Goal: Transaction & Acquisition: Subscribe to service/newsletter

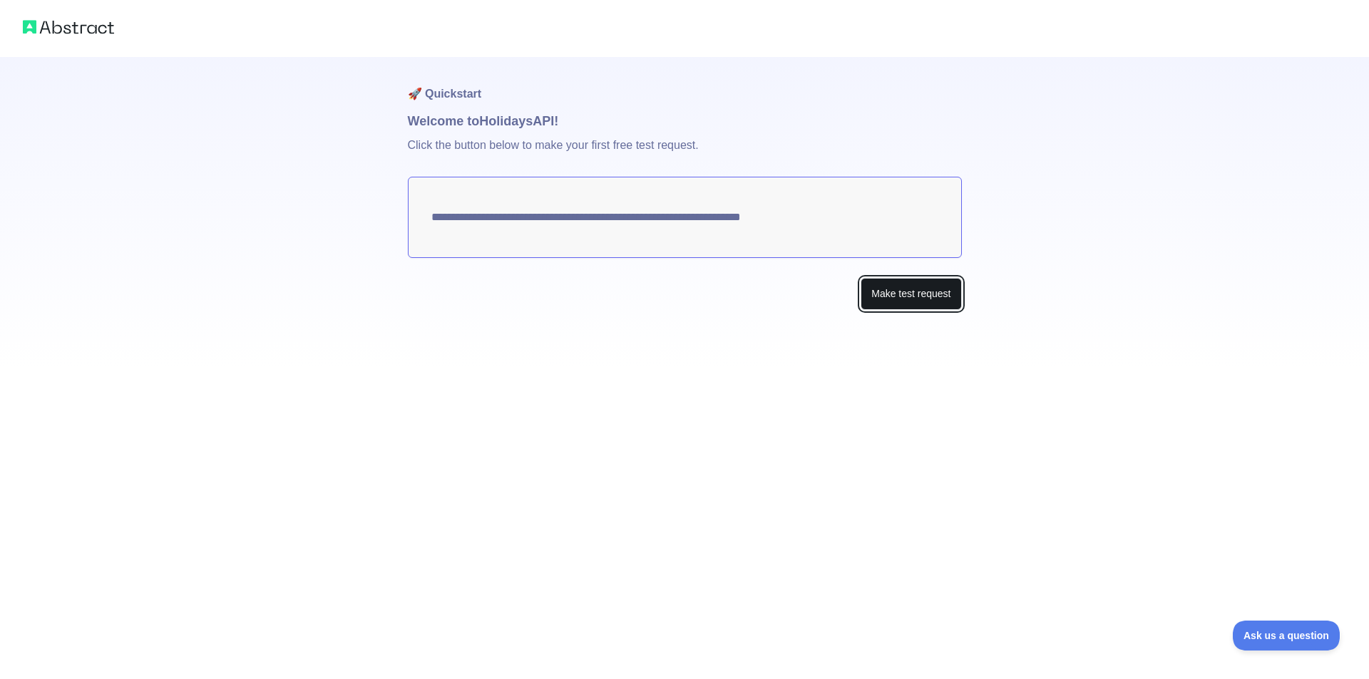
click at [871, 292] on button "Make test request" at bounding box center [911, 294] width 101 height 32
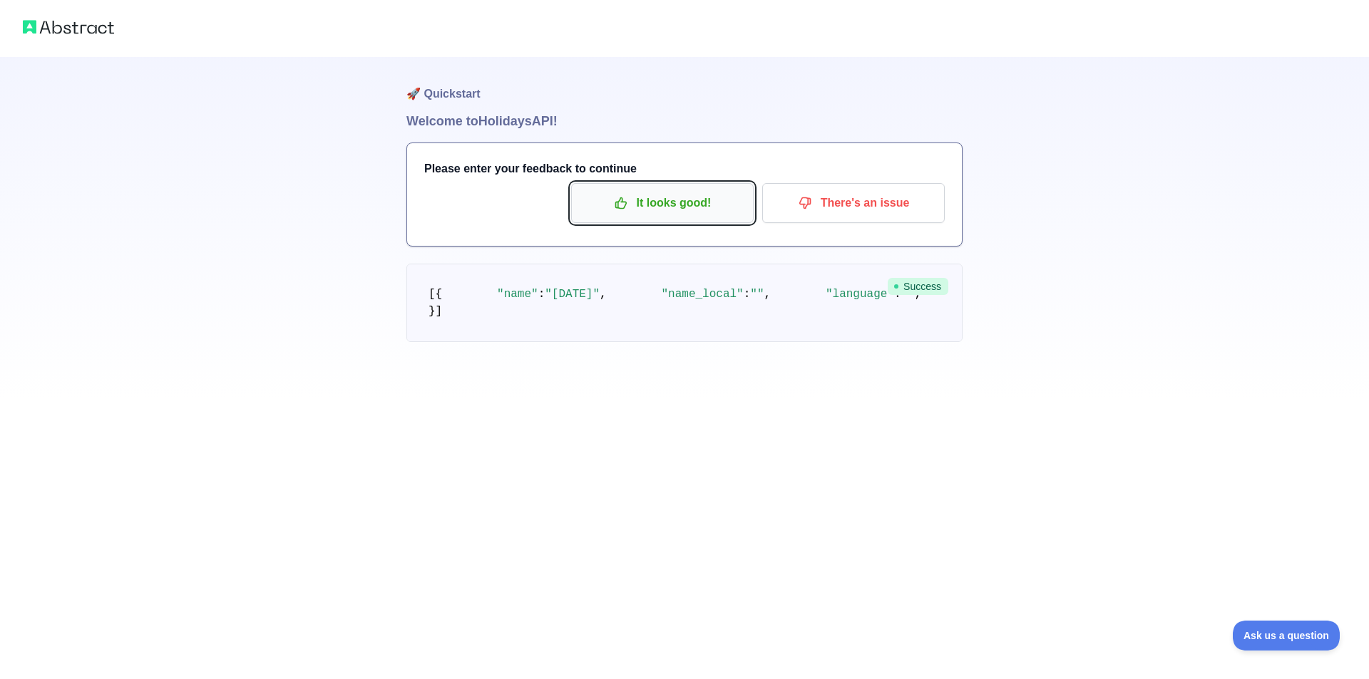
click at [700, 214] on p "It looks good!" at bounding box center [662, 203] width 161 height 24
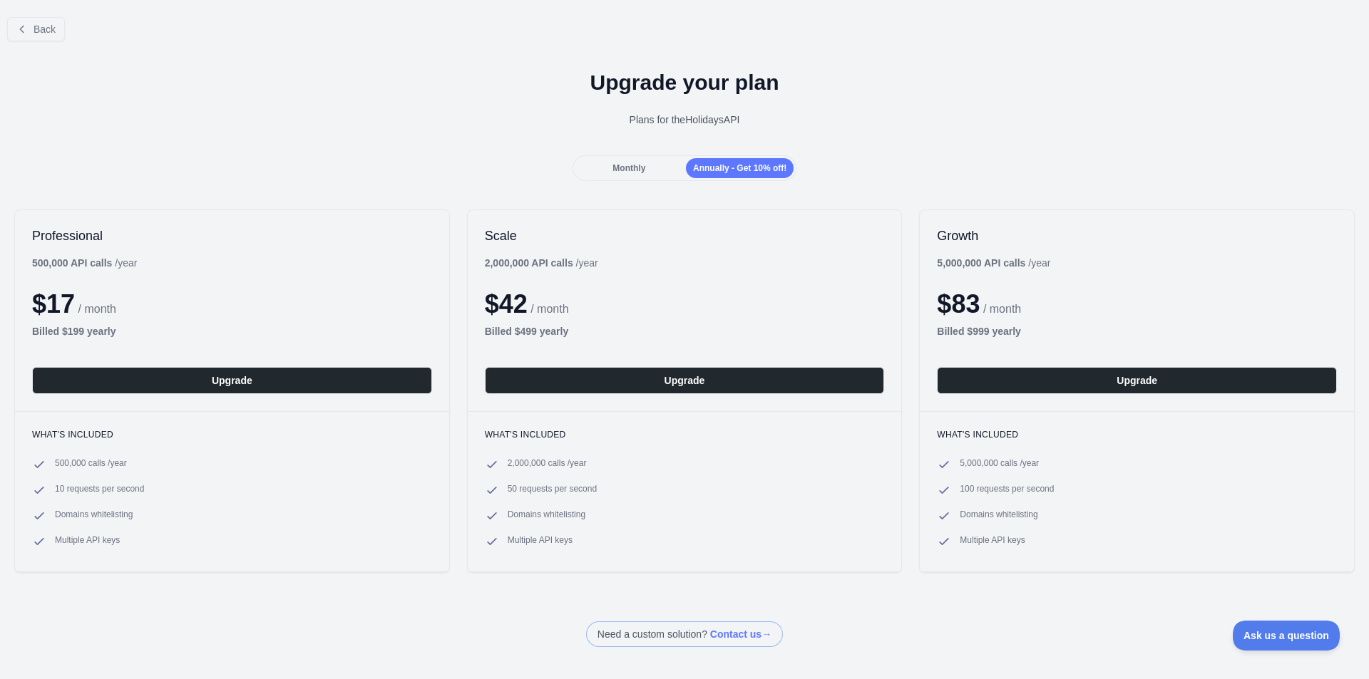
click at [637, 177] on div "Monthly" at bounding box center [629, 168] width 108 height 20
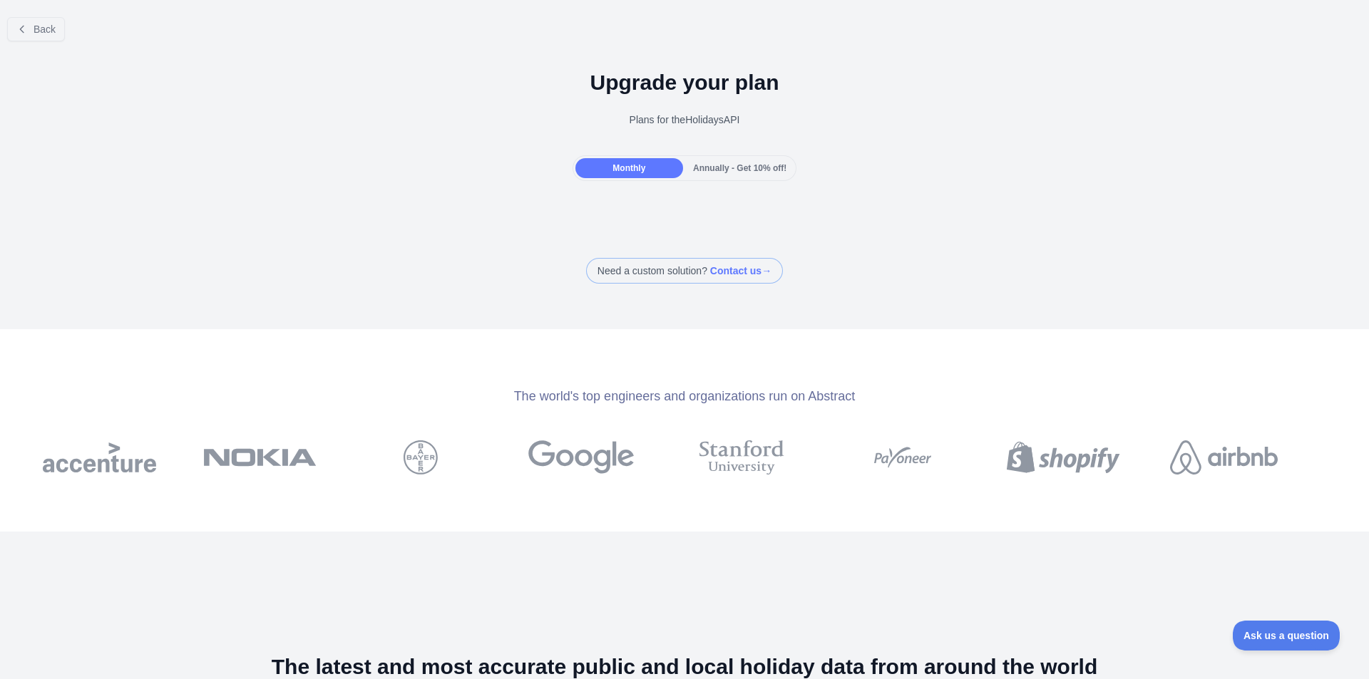
click at [722, 169] on span "Annually - Get 10% off!" at bounding box center [739, 168] width 93 height 10
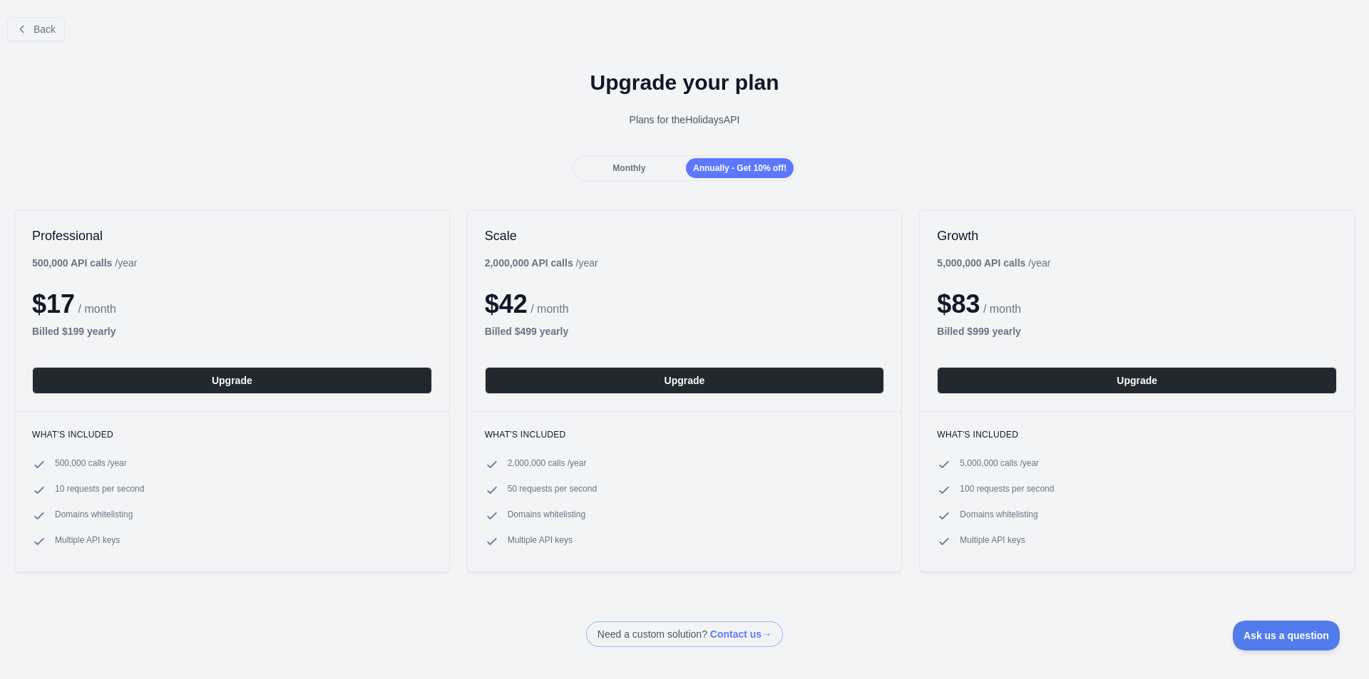
click at [641, 158] on div "Monthly" at bounding box center [629, 168] width 108 height 20
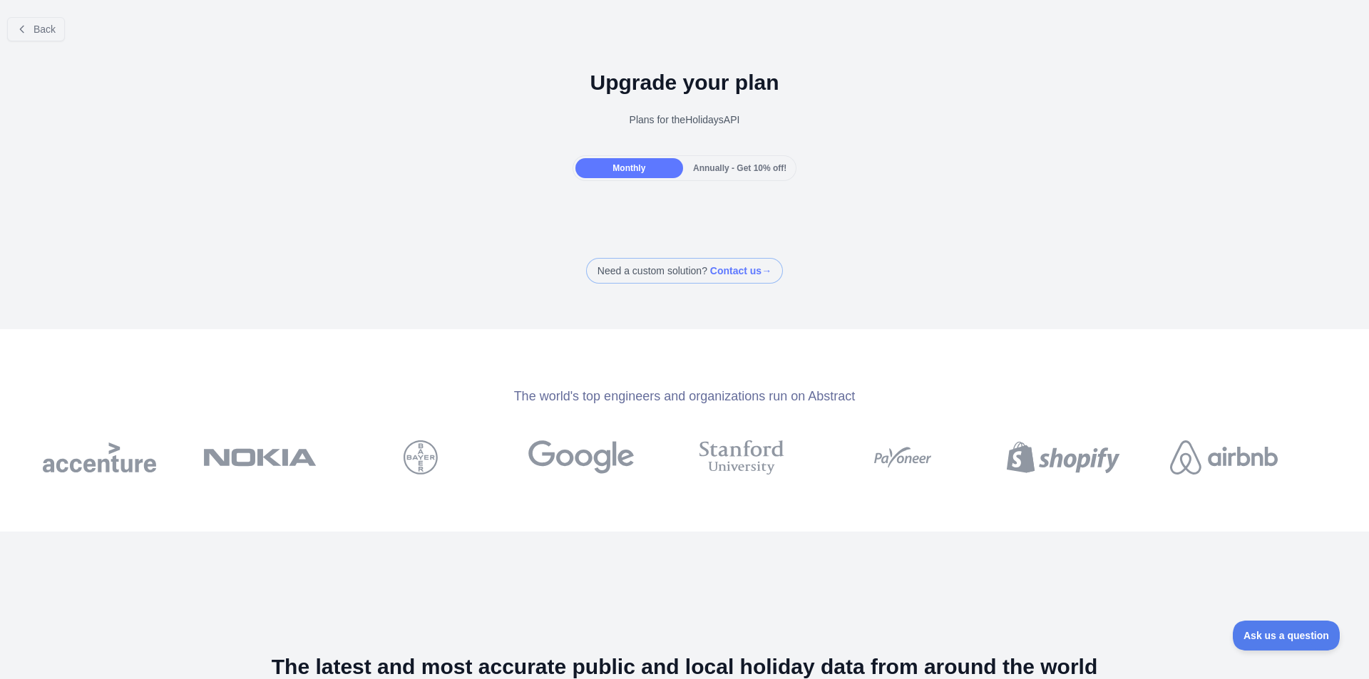
click at [716, 164] on span "Annually - Get 10% off!" at bounding box center [739, 168] width 93 height 10
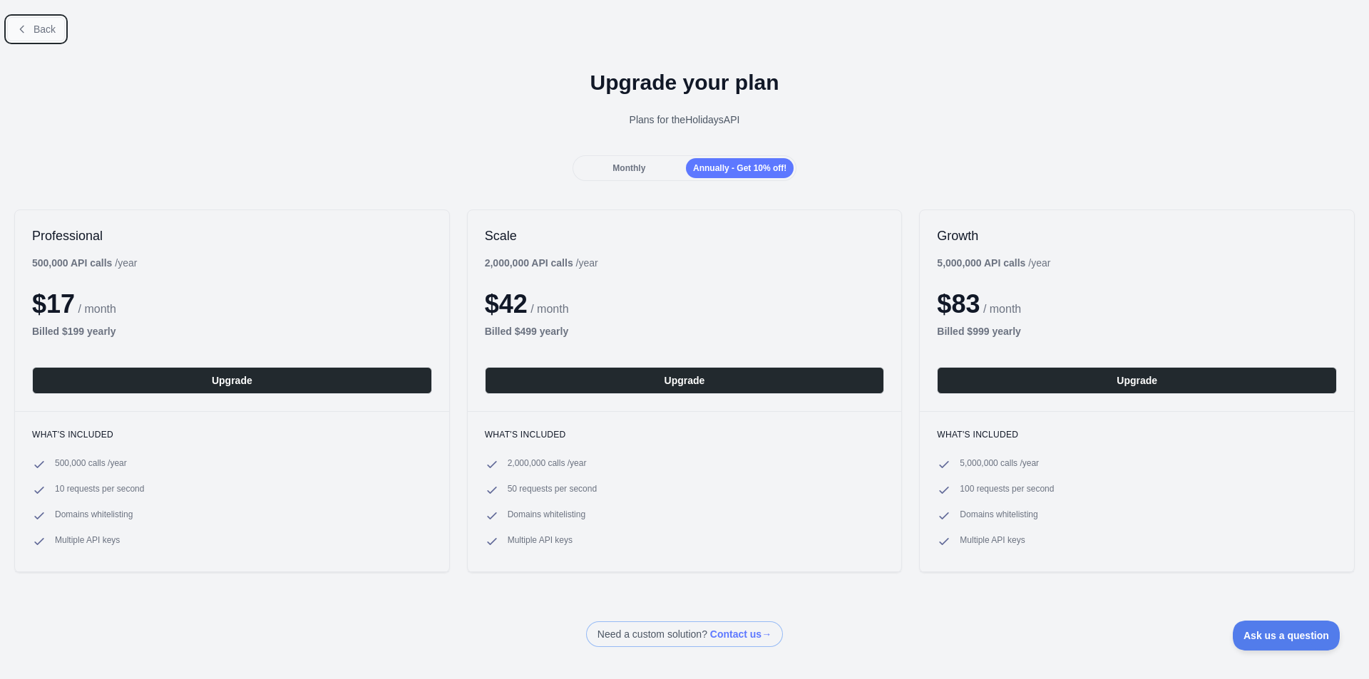
click at [29, 34] on button "Back" at bounding box center [36, 29] width 58 height 24
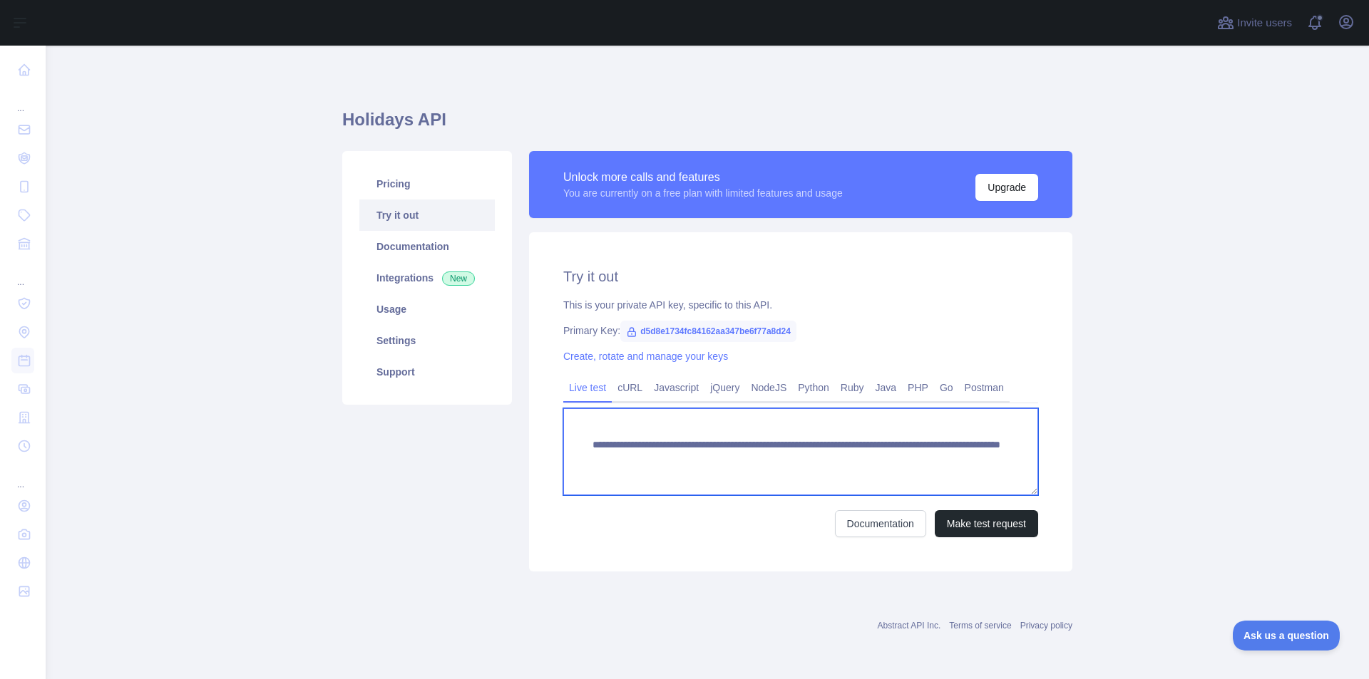
drag, startPoint x: 882, startPoint y: 486, endPoint x: 566, endPoint y: 436, distance: 319.8
click at [566, 436] on textarea "**********" at bounding box center [800, 452] width 475 height 87
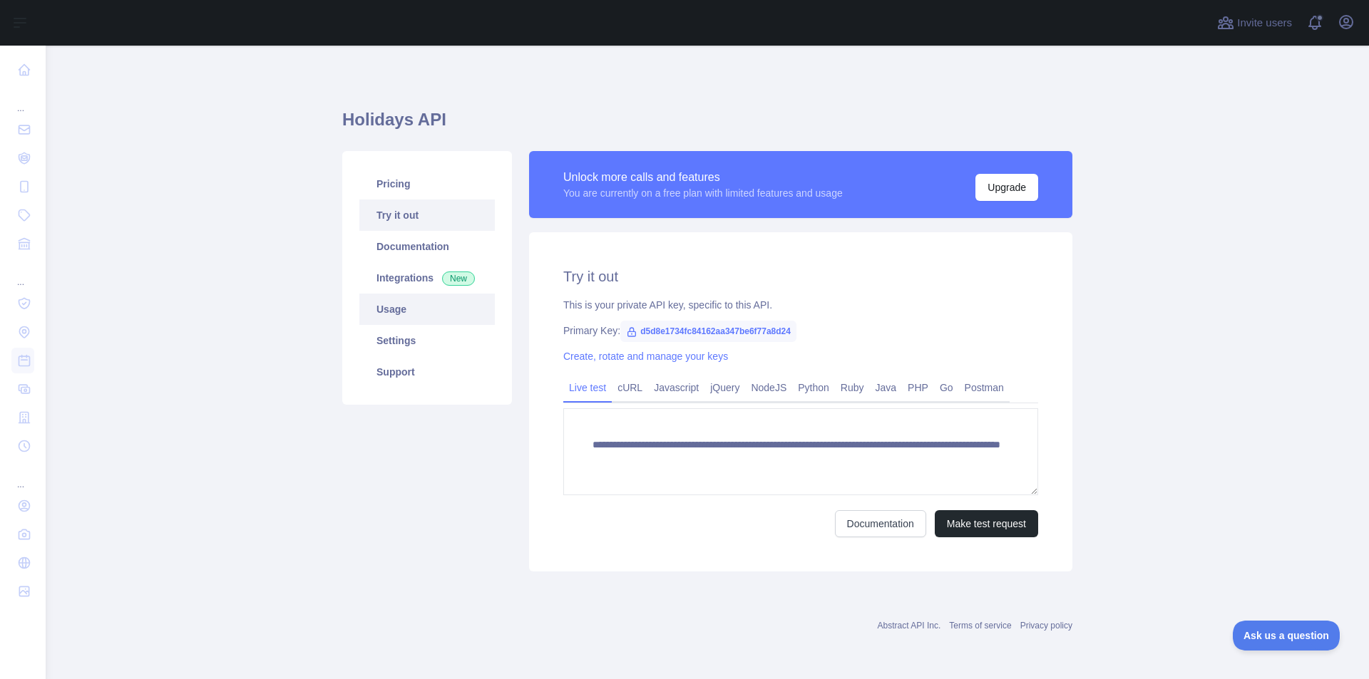
click at [409, 312] on link "Usage" at bounding box center [426, 309] width 135 height 31
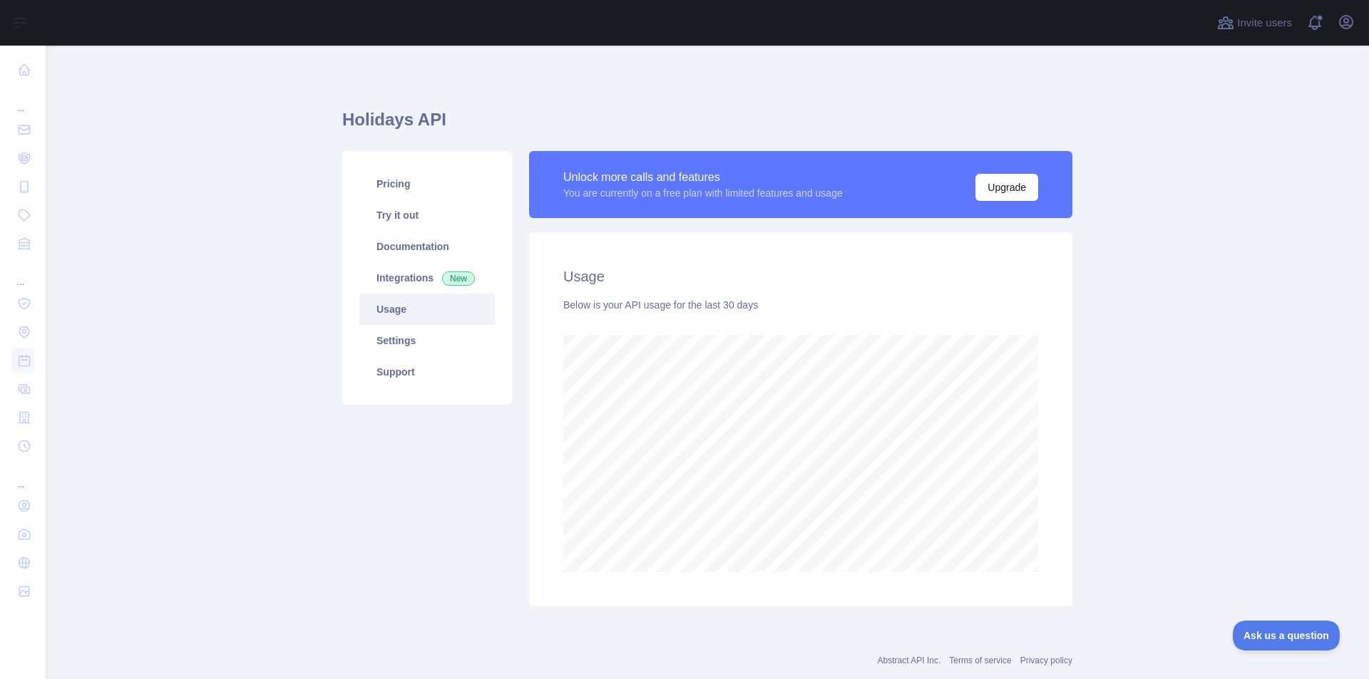
scroll to position [634, 1313]
click at [464, 346] on link "Settings" at bounding box center [426, 340] width 135 height 31
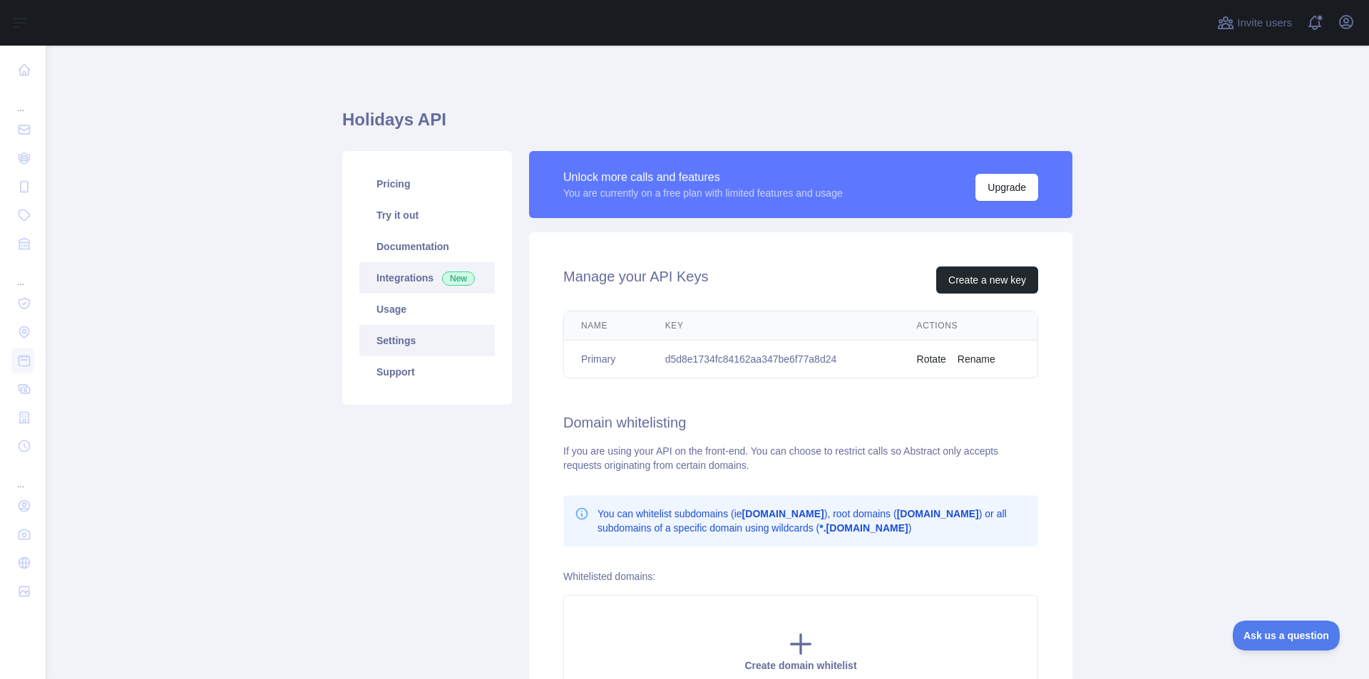
click at [405, 282] on link "Integrations New" at bounding box center [426, 277] width 135 height 31
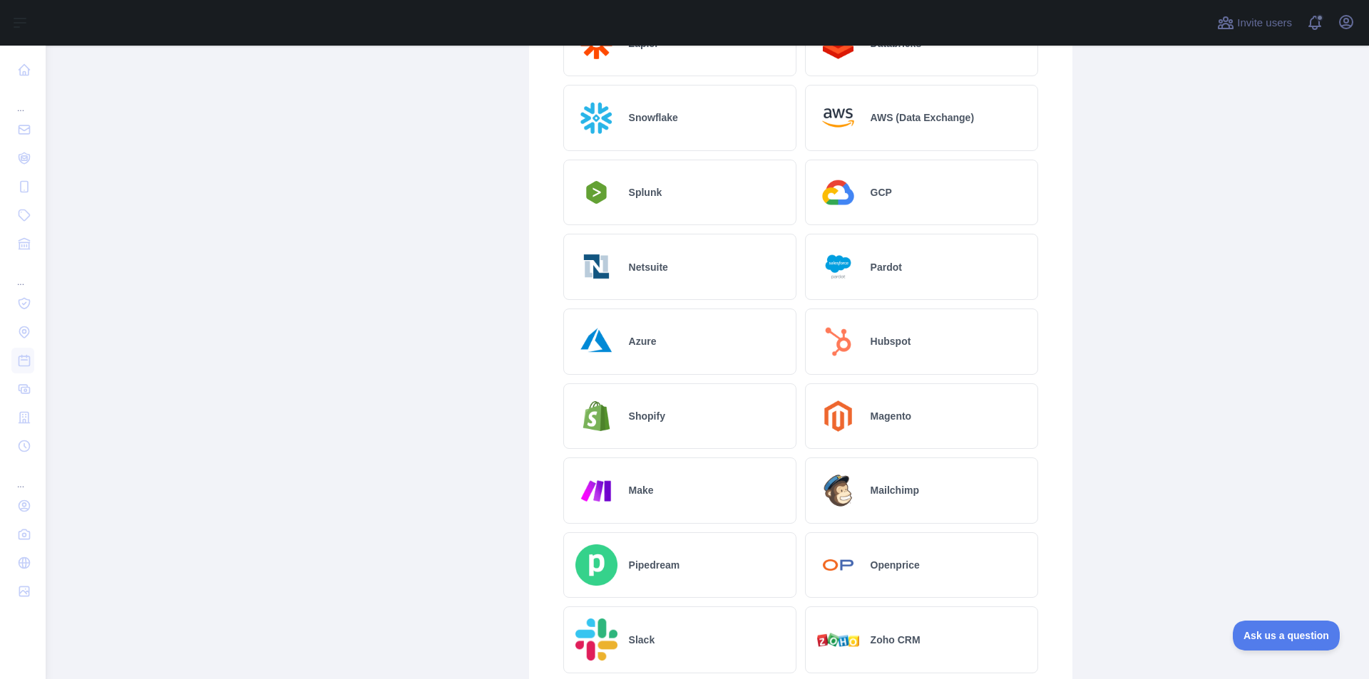
scroll to position [600, 0]
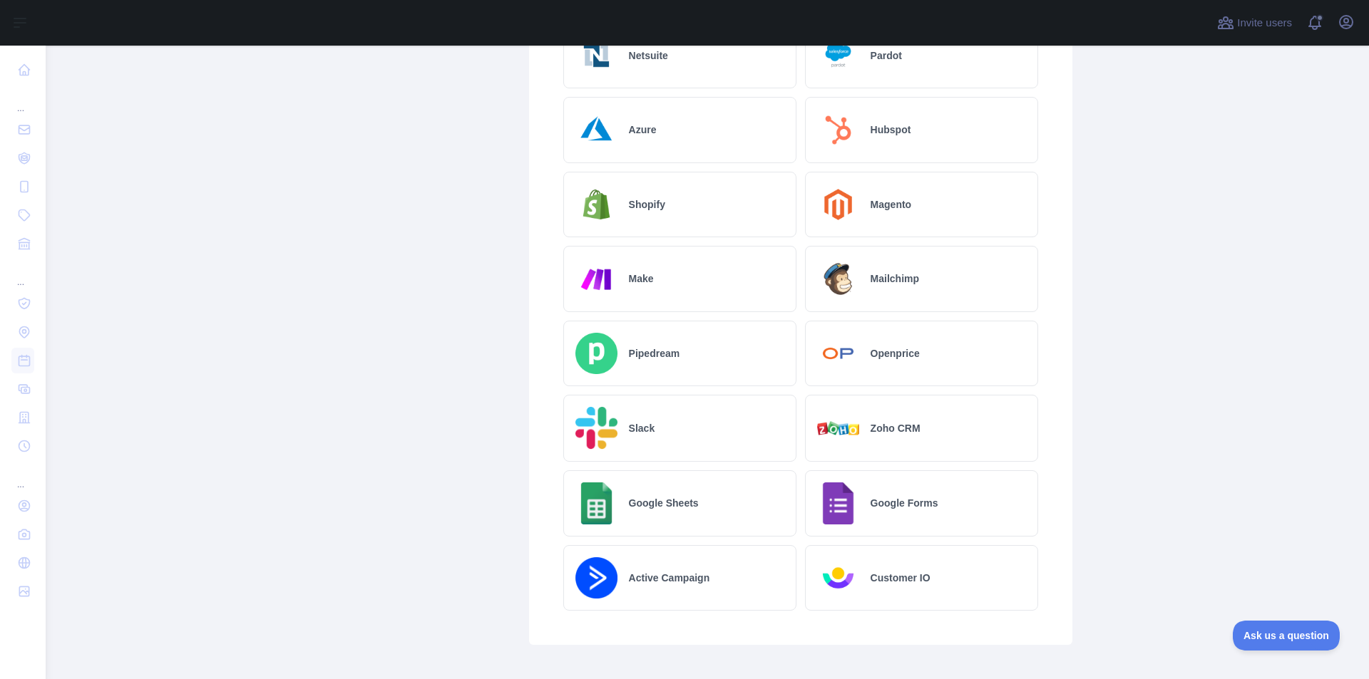
click at [682, 510] on h2 "Google Sheets" at bounding box center [664, 503] width 70 height 14
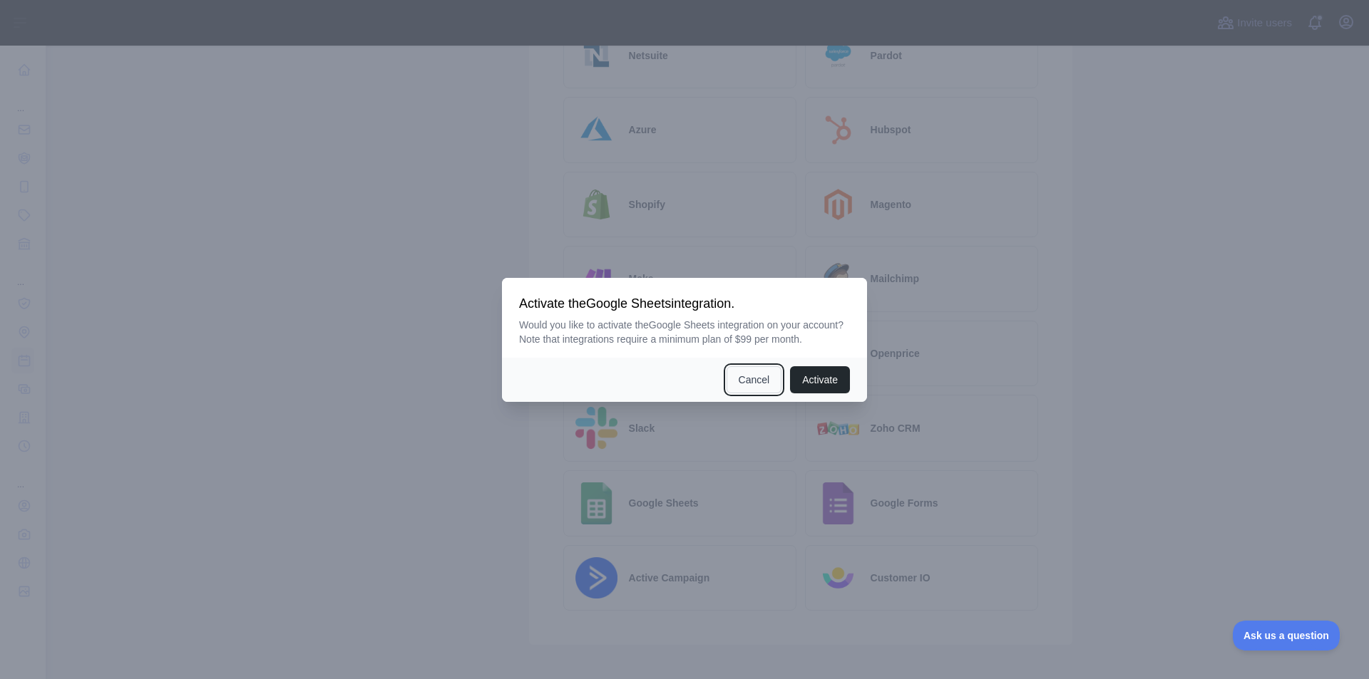
click at [749, 384] on button "Cancel" at bounding box center [755, 379] width 56 height 27
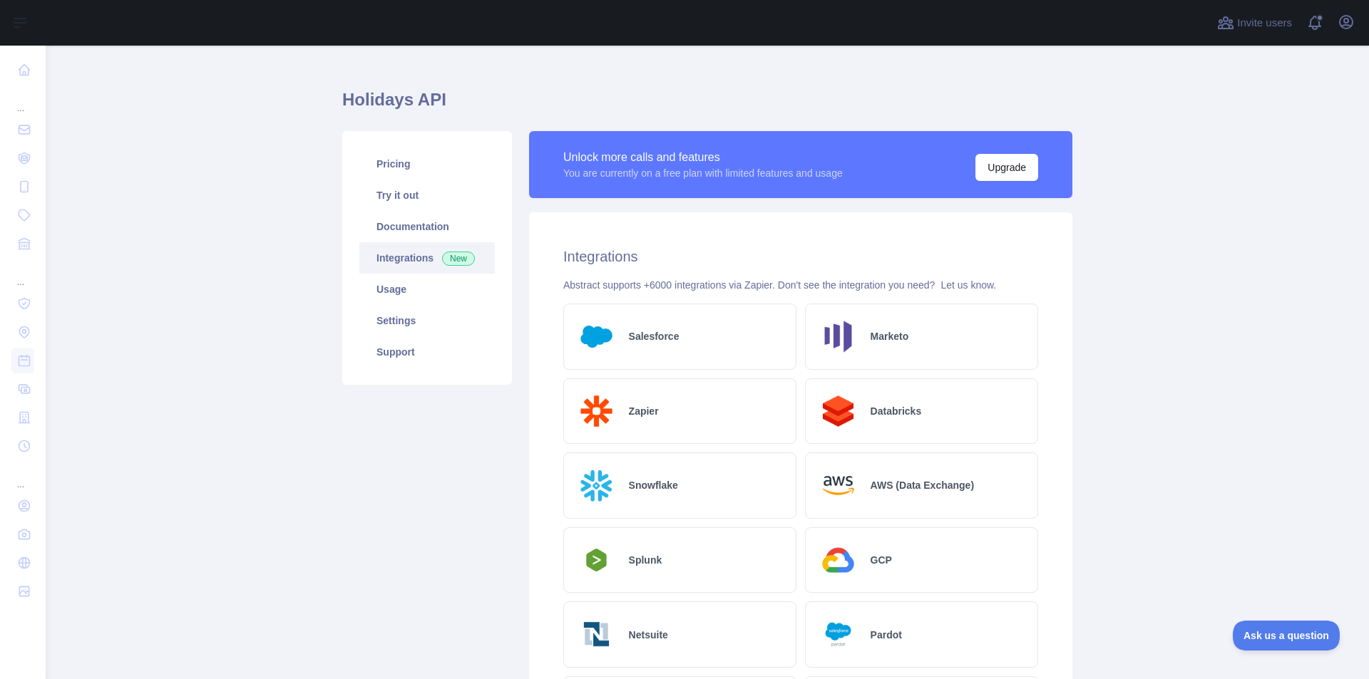
scroll to position [0, 0]
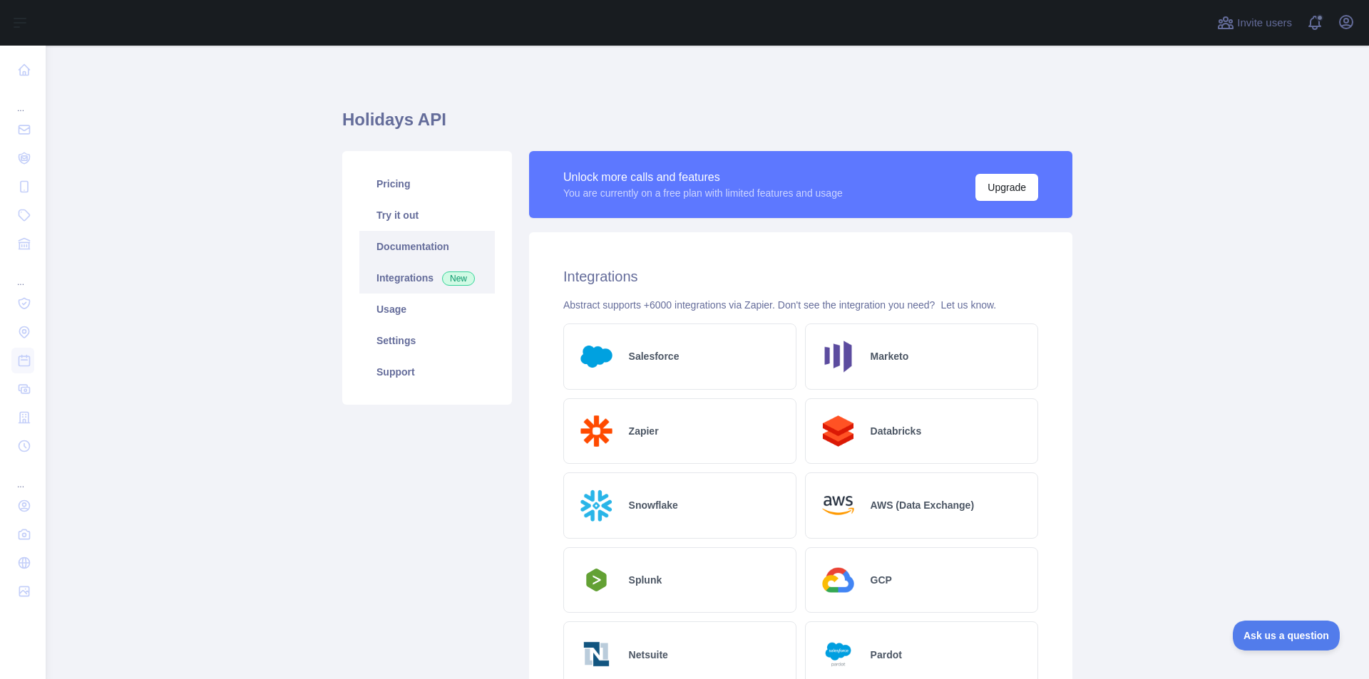
click at [431, 255] on link "Documentation" at bounding box center [426, 246] width 135 height 31
click at [408, 304] on link "Usage" at bounding box center [426, 309] width 135 height 31
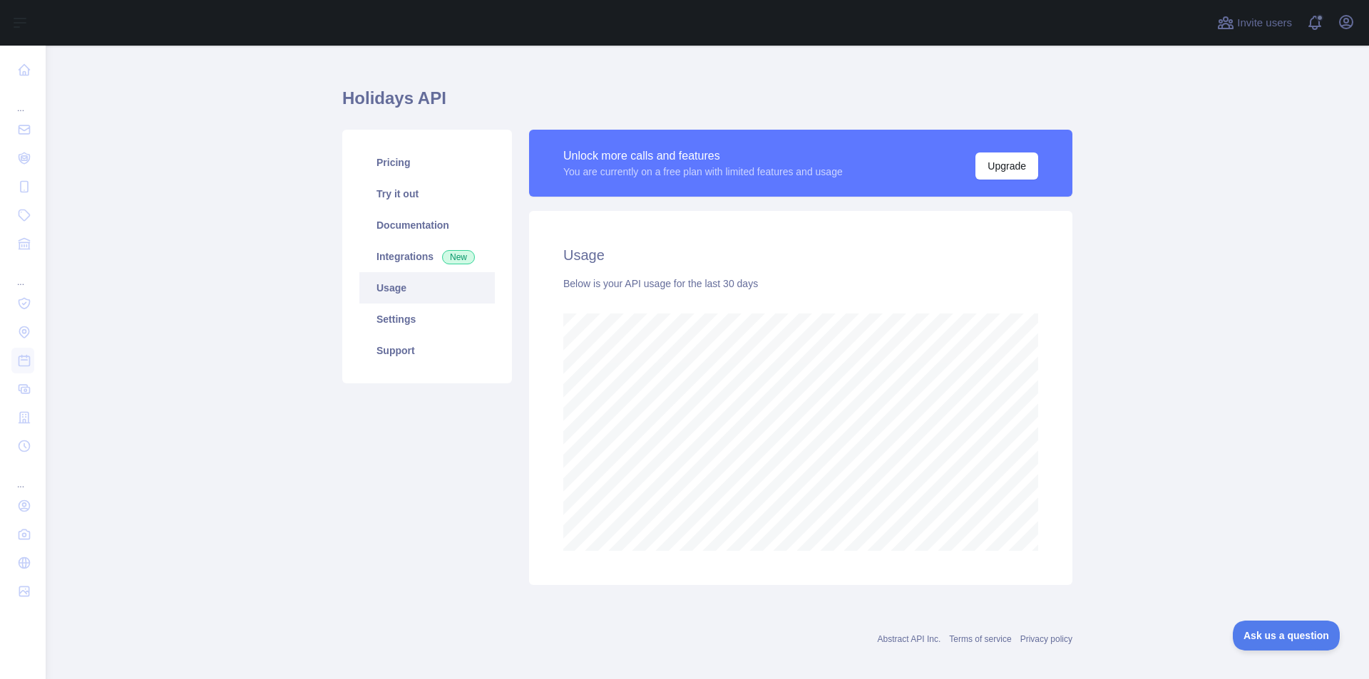
scroll to position [33, 0]
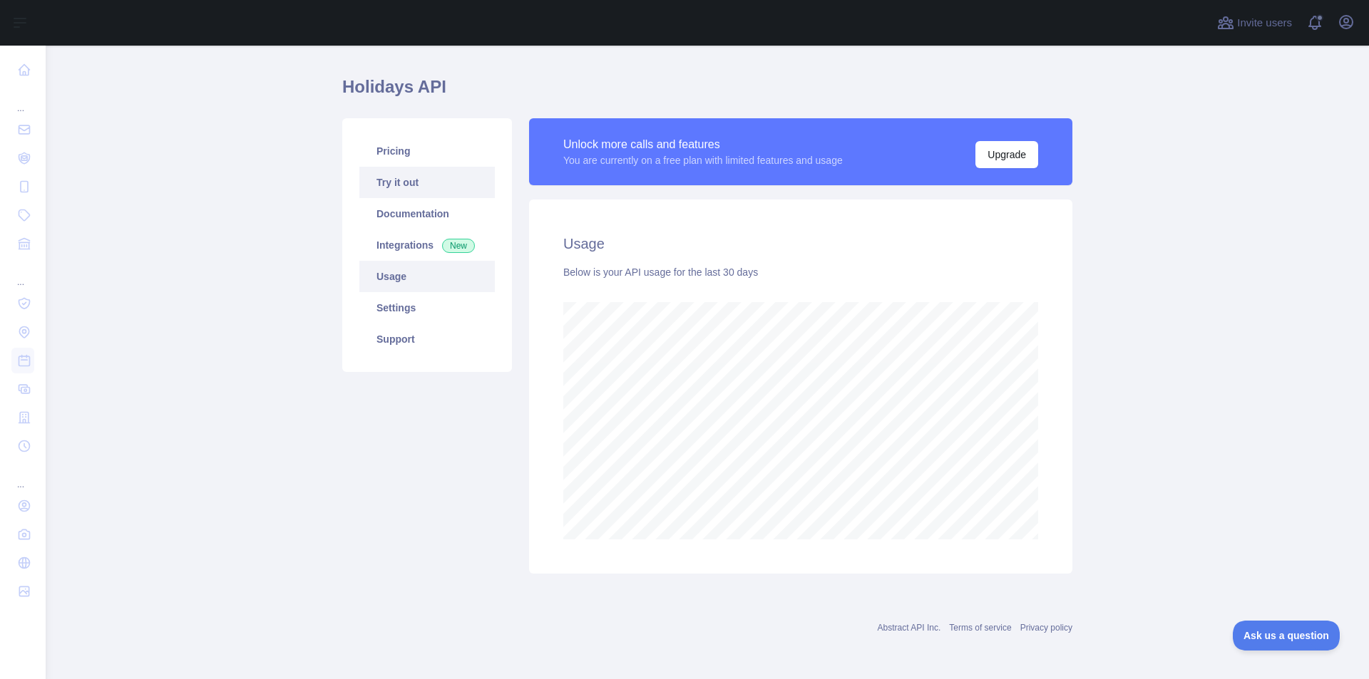
click at [414, 178] on link "Try it out" at bounding box center [426, 182] width 135 height 31
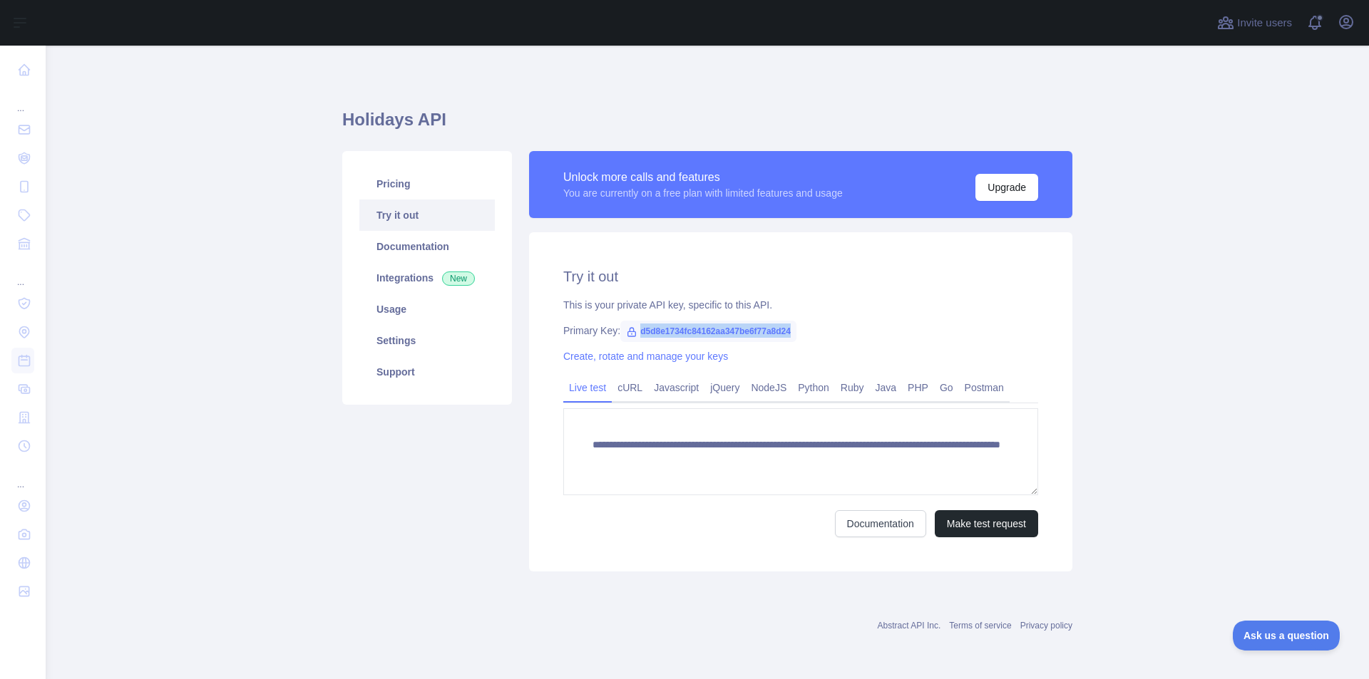
drag, startPoint x: 635, startPoint y: 333, endPoint x: 789, endPoint y: 339, distance: 154.1
click at [789, 339] on span "d5d8e1734fc84162aa347be6f77a8d24" at bounding box center [708, 331] width 176 height 21
copy span "d5d8e1734fc84162aa347be6f77a8d24"
click at [443, 248] on link "Documentation" at bounding box center [426, 246] width 135 height 31
click at [412, 315] on link "Usage" at bounding box center [426, 309] width 135 height 31
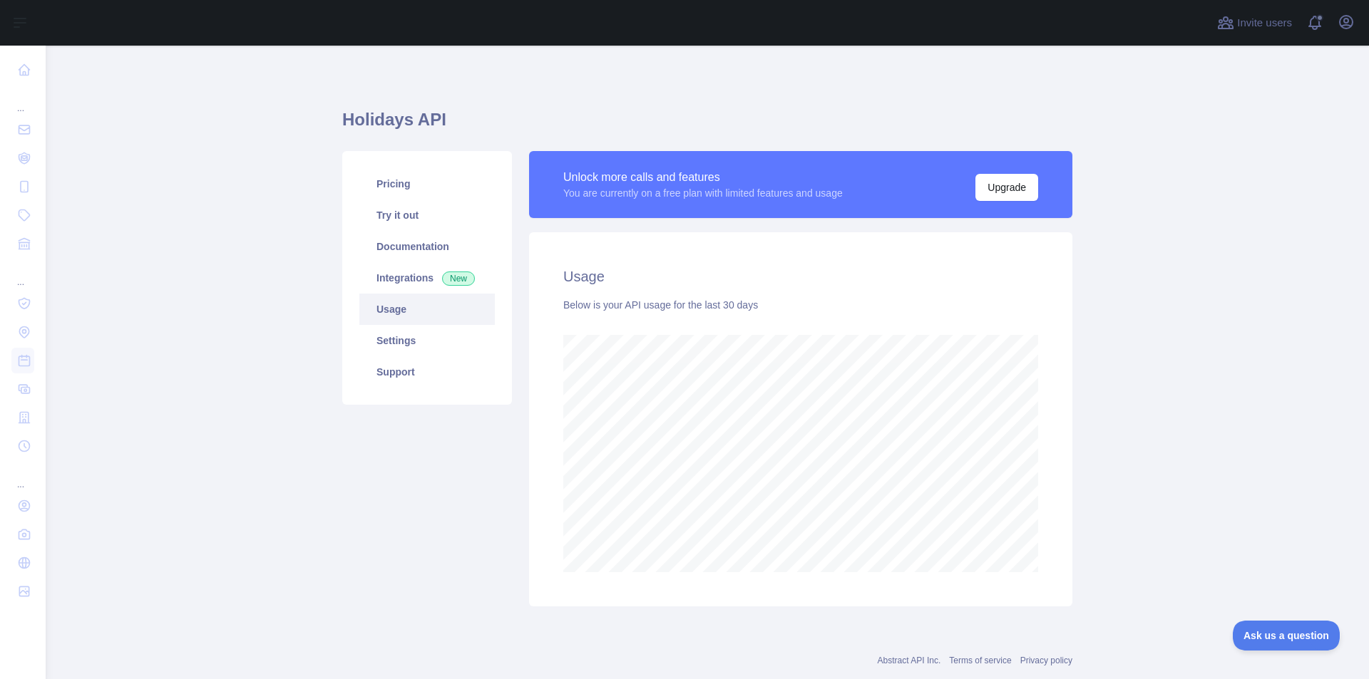
scroll to position [634, 1313]
click at [409, 168] on div "Pricing Try it out Documentation Integrations New Usage Settings Support" at bounding box center [427, 278] width 170 height 254
click at [409, 180] on link "Pricing" at bounding box center [426, 183] width 135 height 31
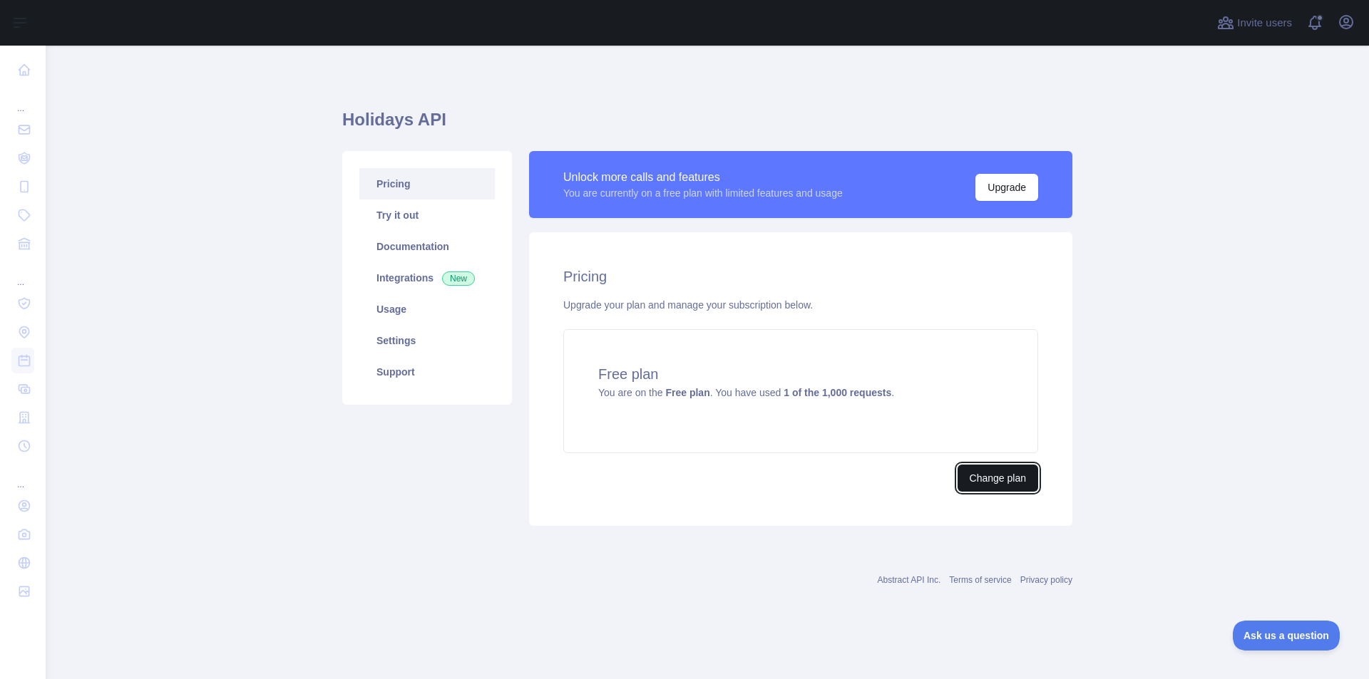
click at [970, 473] on button "Change plan" at bounding box center [998, 478] width 81 height 27
click at [431, 257] on link "Documentation" at bounding box center [426, 246] width 135 height 31
